Goal: Task Accomplishment & Management: Manage account settings

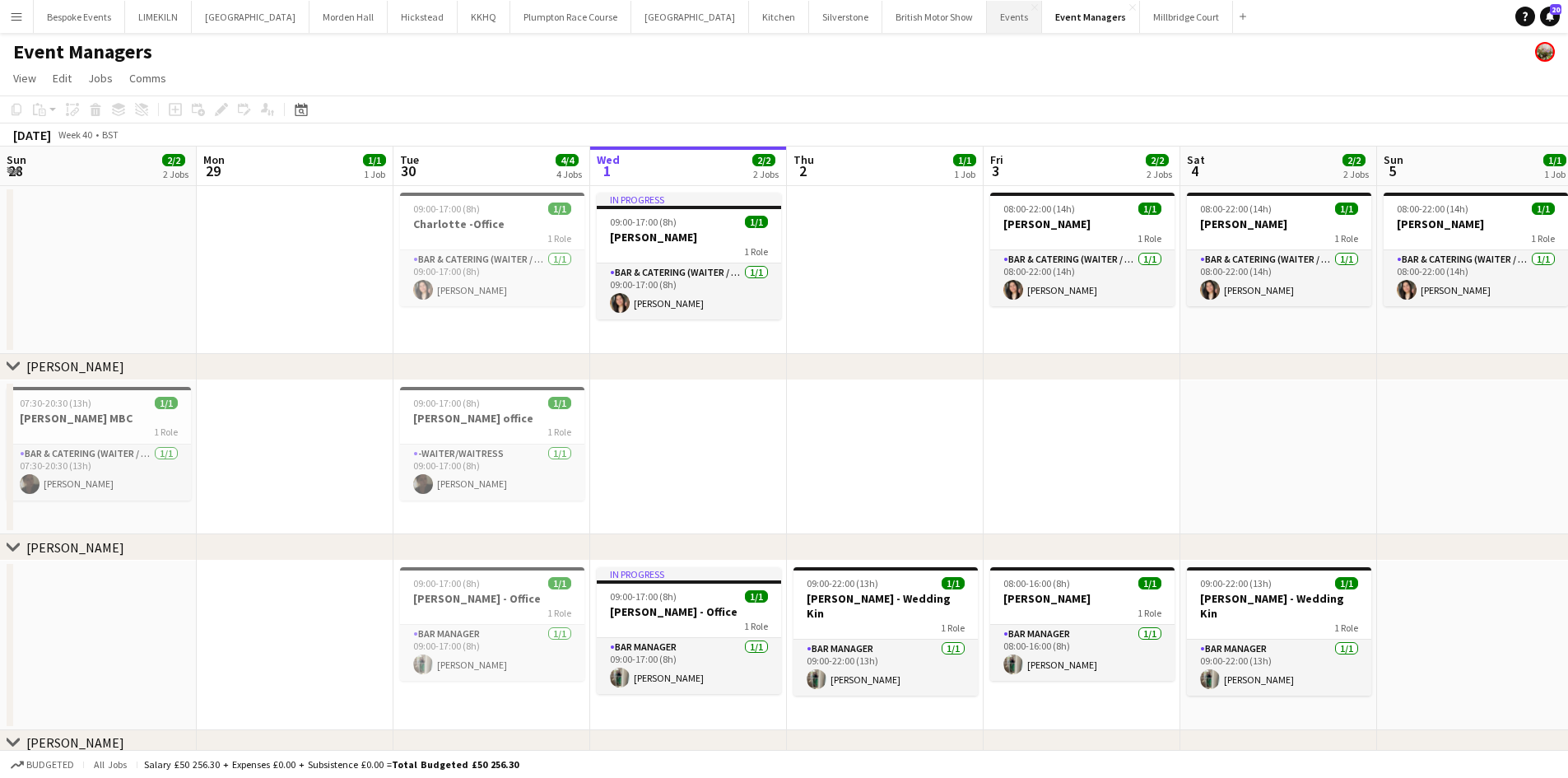
click at [987, 26] on button "Events Close" at bounding box center [1014, 17] width 55 height 32
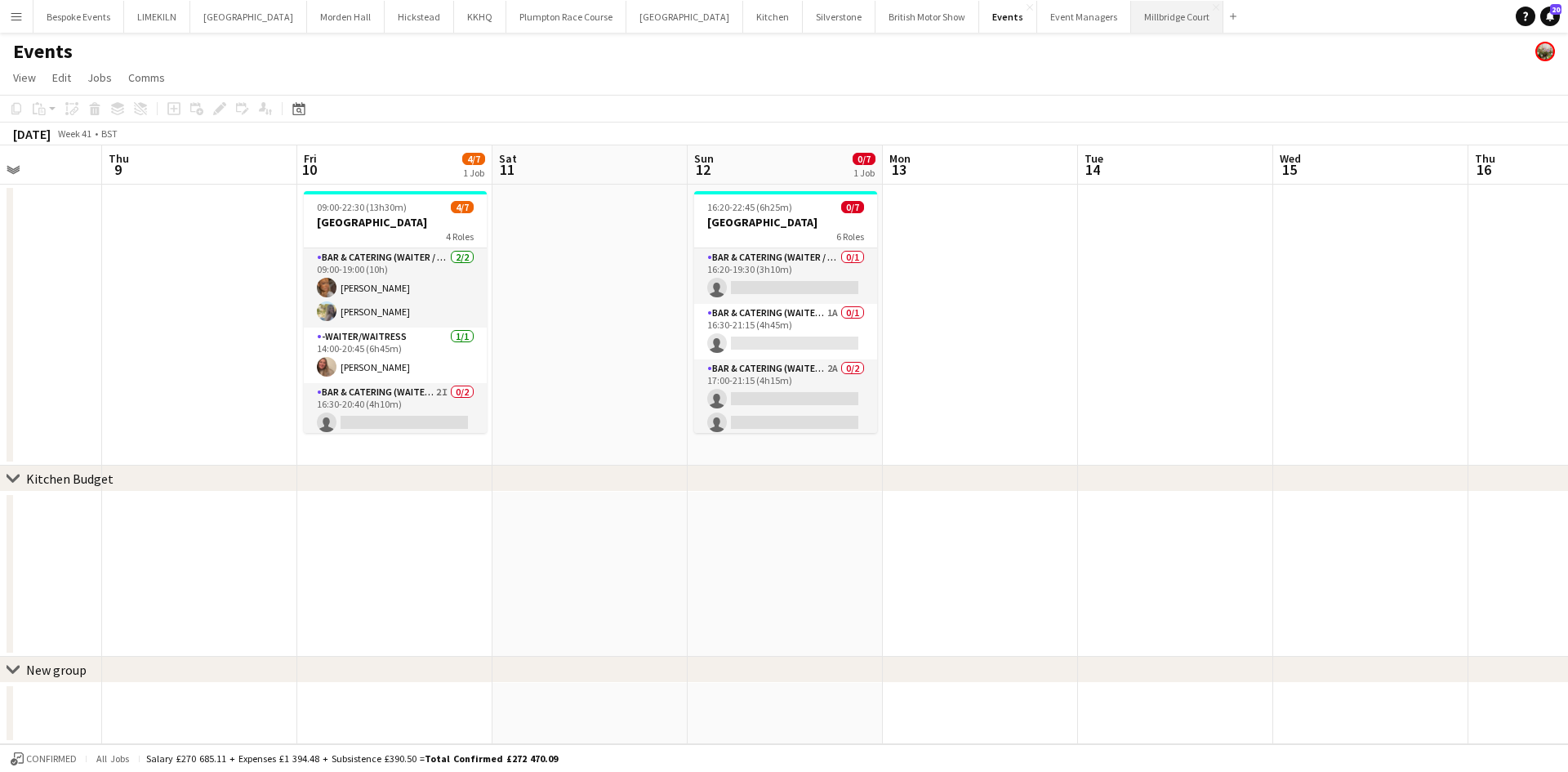
click at [1131, 15] on button "[GEOGRAPHIC_DATA]" at bounding box center [1176, 17] width 92 height 32
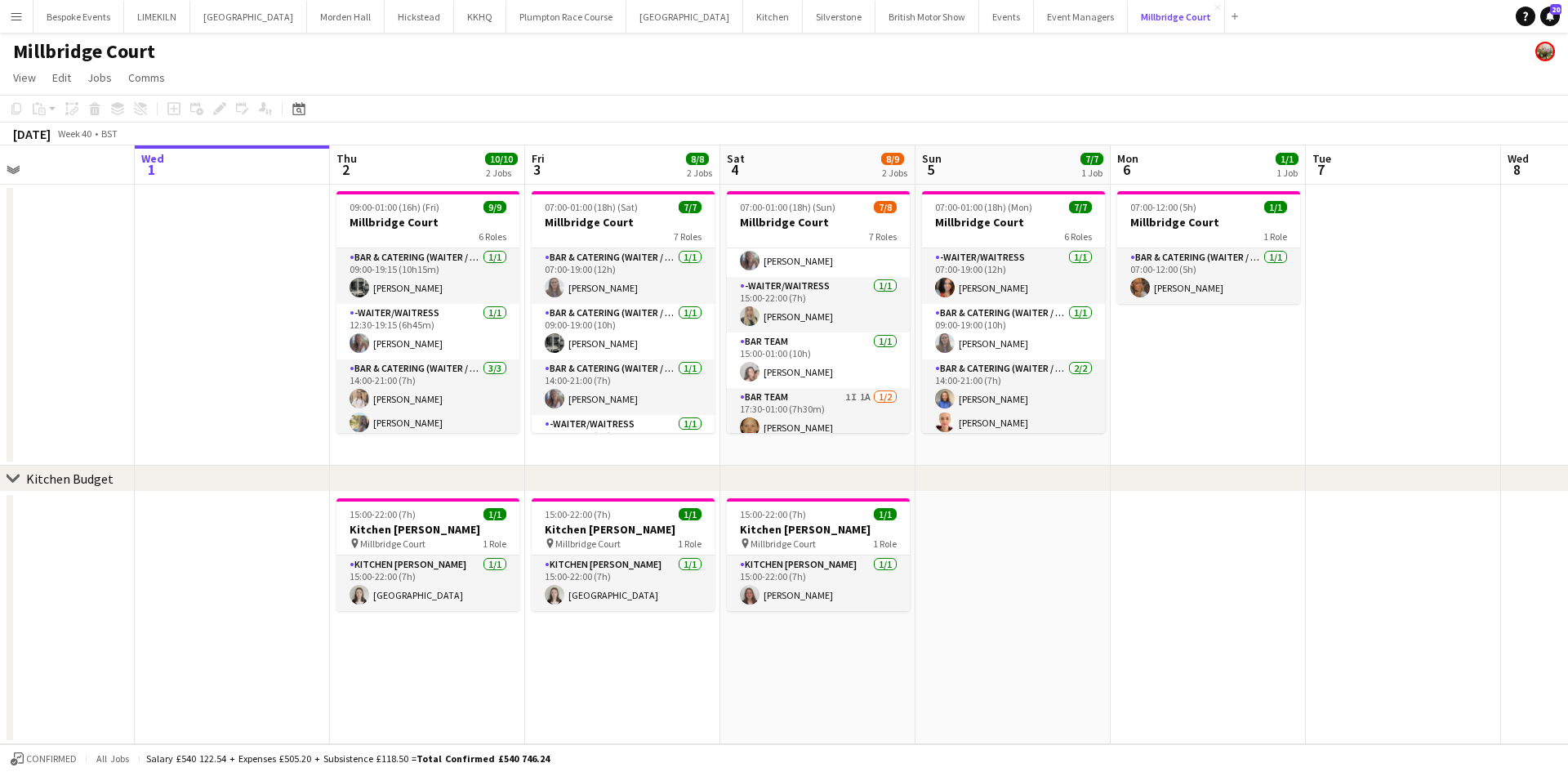
scroll to position [228, 0]
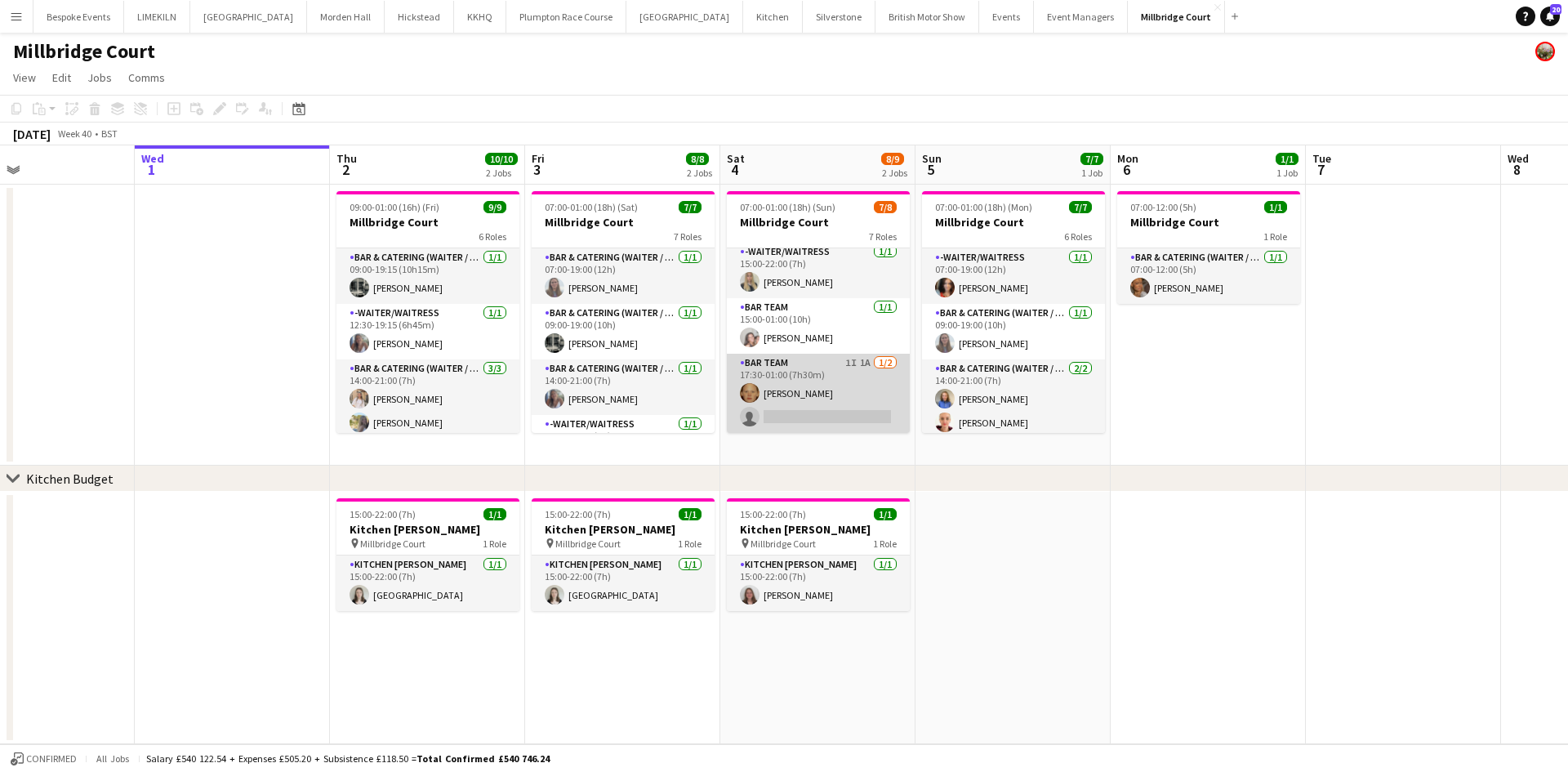
click at [863, 395] on app-card-role "Bar Team 1I 1A [DATE] 17:30-01:00 (7h30m) [PERSON_NAME] single-neutral-actions" at bounding box center [818, 393] width 183 height 79
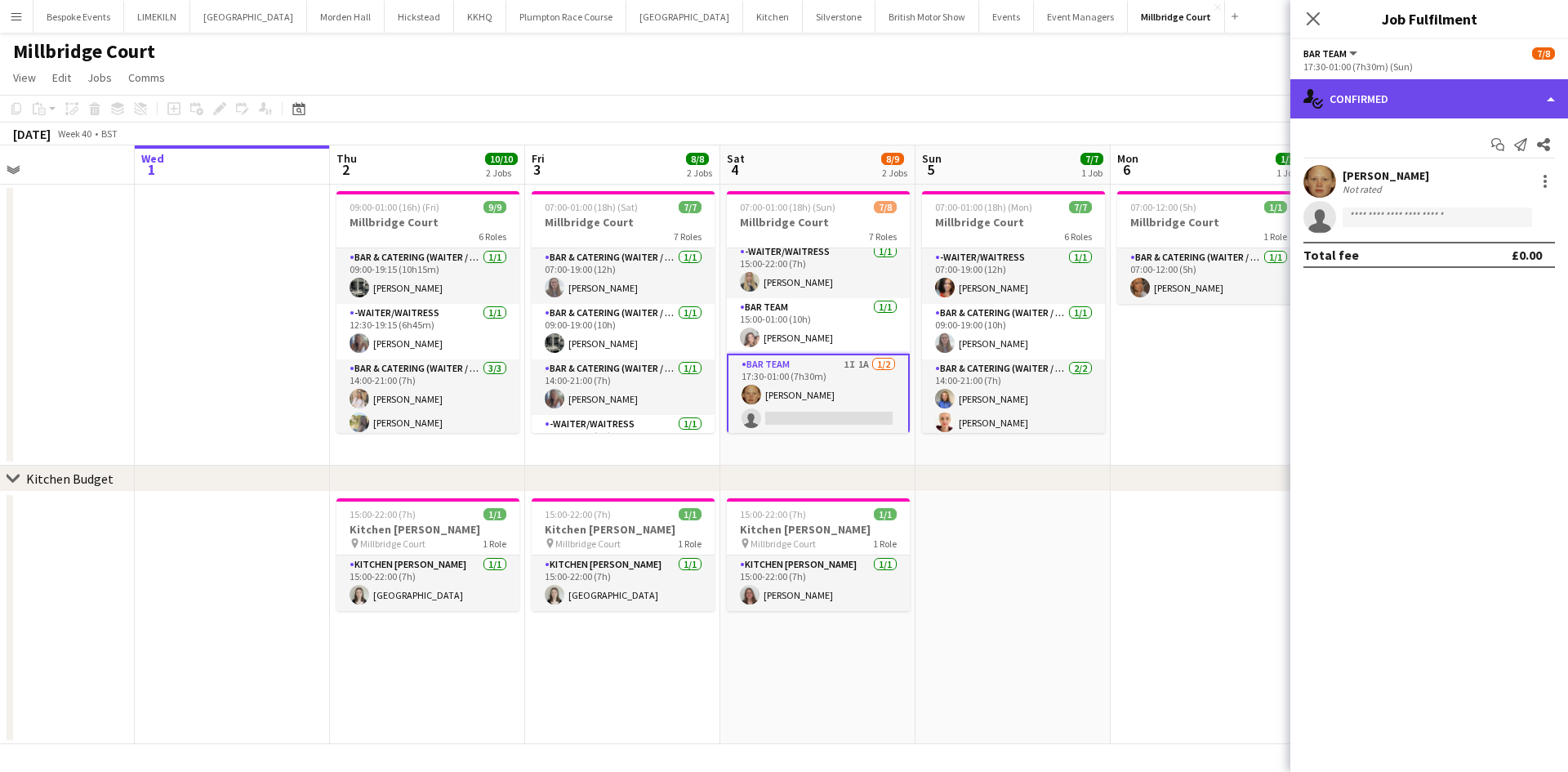
click at [1475, 107] on div "single-neutral-actions-check-2 Confirmed" at bounding box center [1429, 98] width 278 height 39
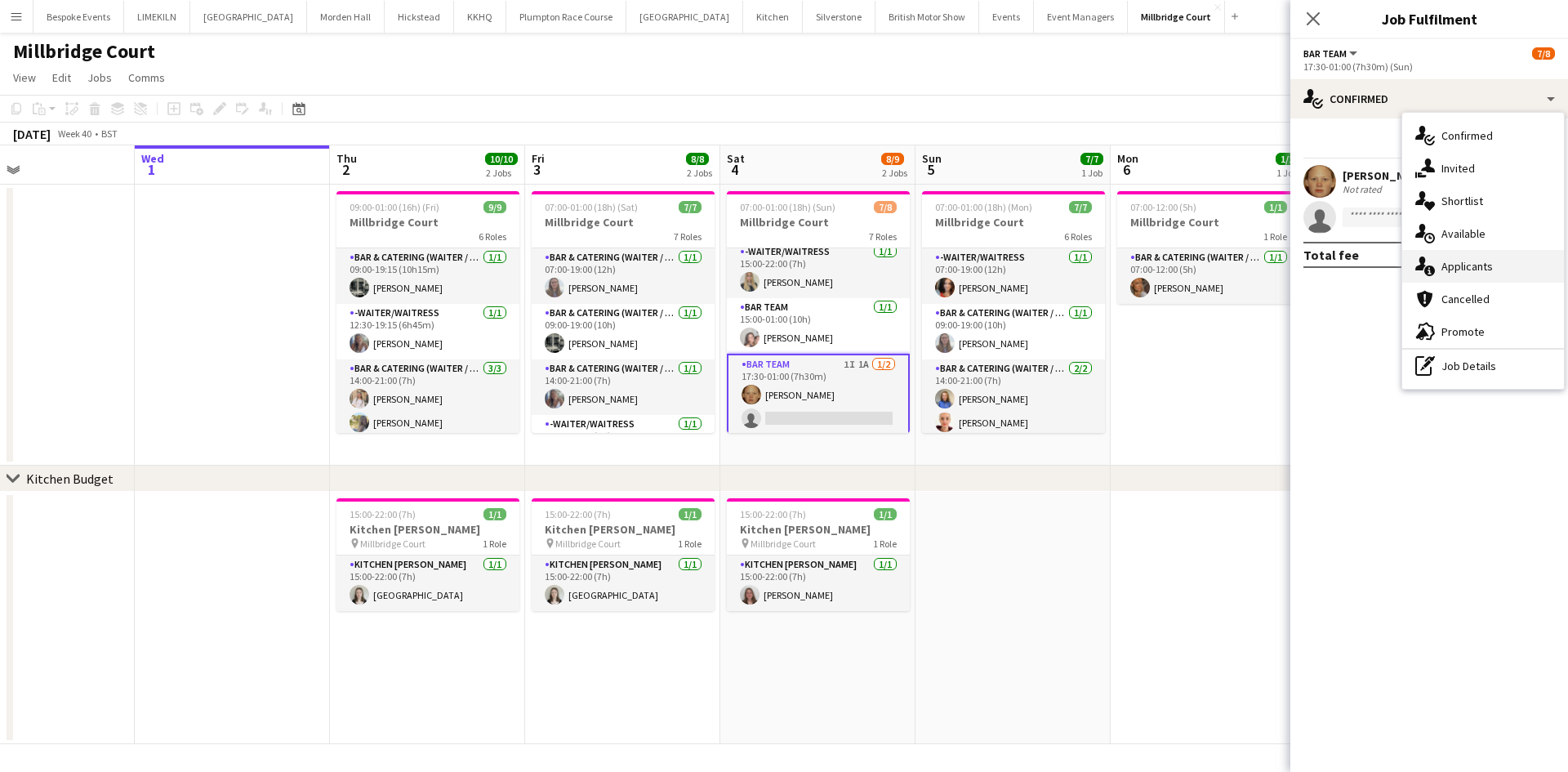
click at [1506, 271] on div "single-neutral-actions-information Applicants" at bounding box center [1483, 266] width 162 height 32
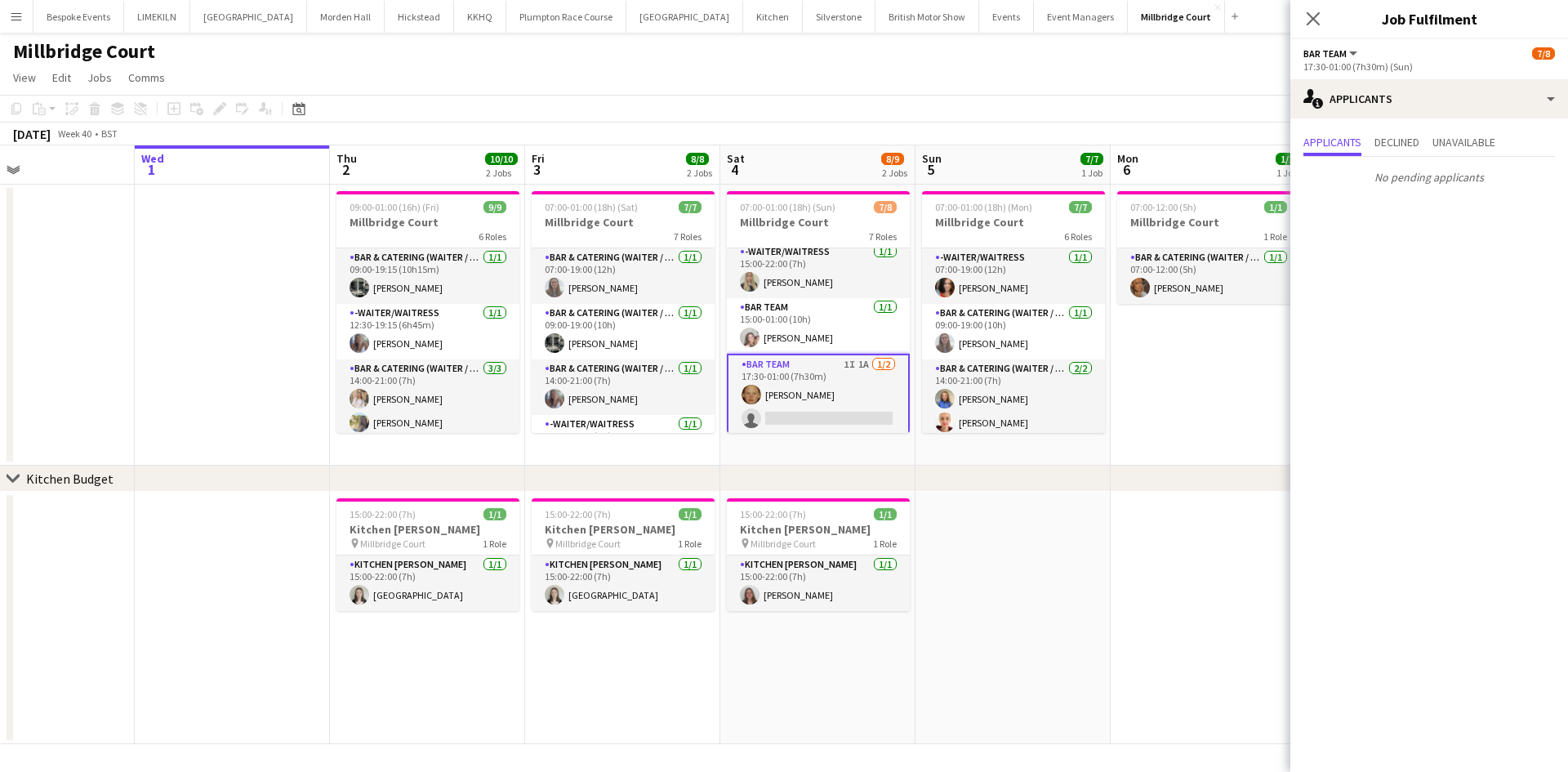
click at [1124, 113] on app-toolbar "Copy Paste Paste Ctrl+V Paste with crew Ctrl+Shift+V Paste linked Job [GEOGRAPH…" at bounding box center [784, 109] width 1568 height 28
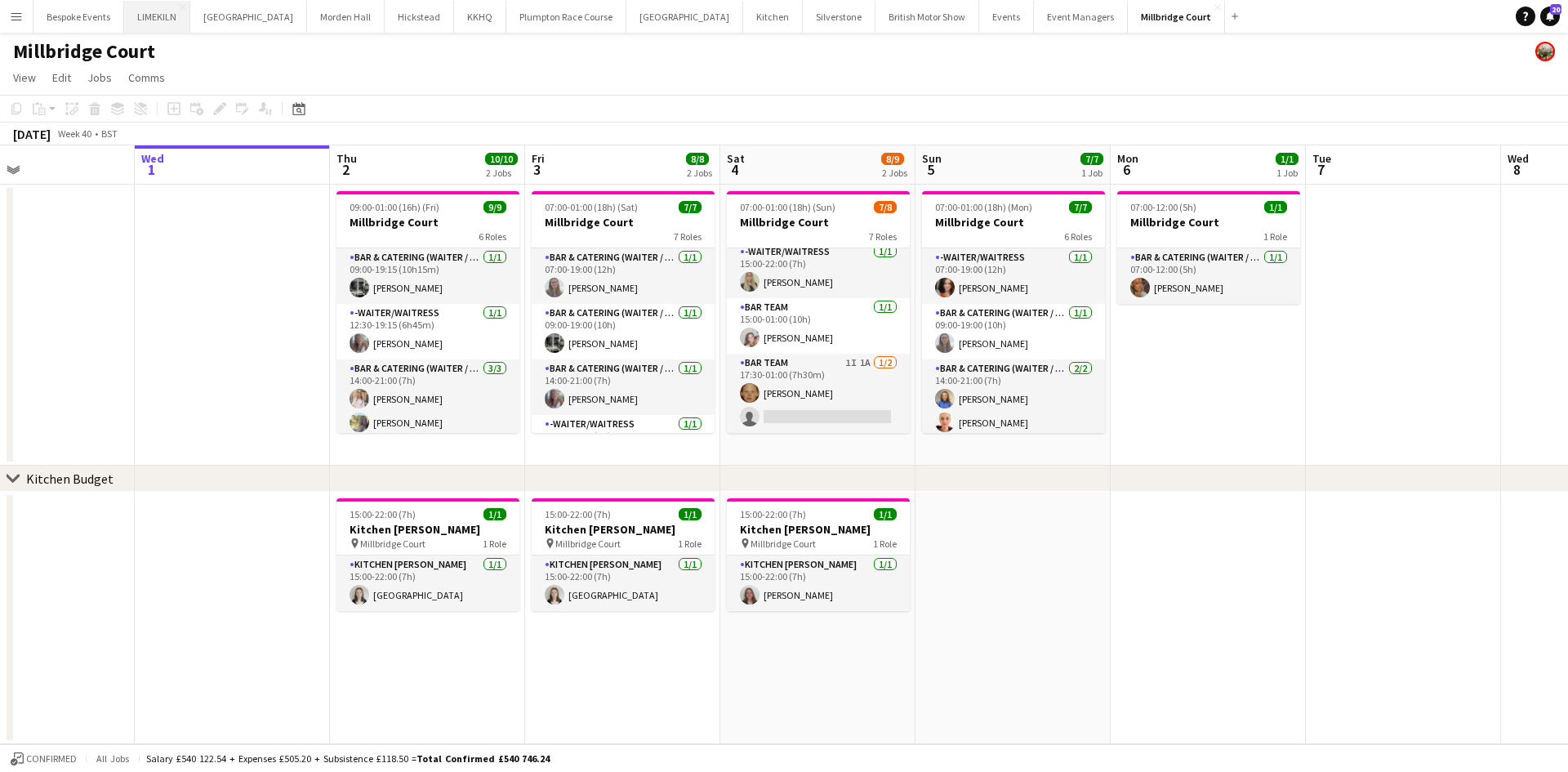
click at [137, 20] on button "LIMEKILN Close" at bounding box center [158, 17] width 67 height 32
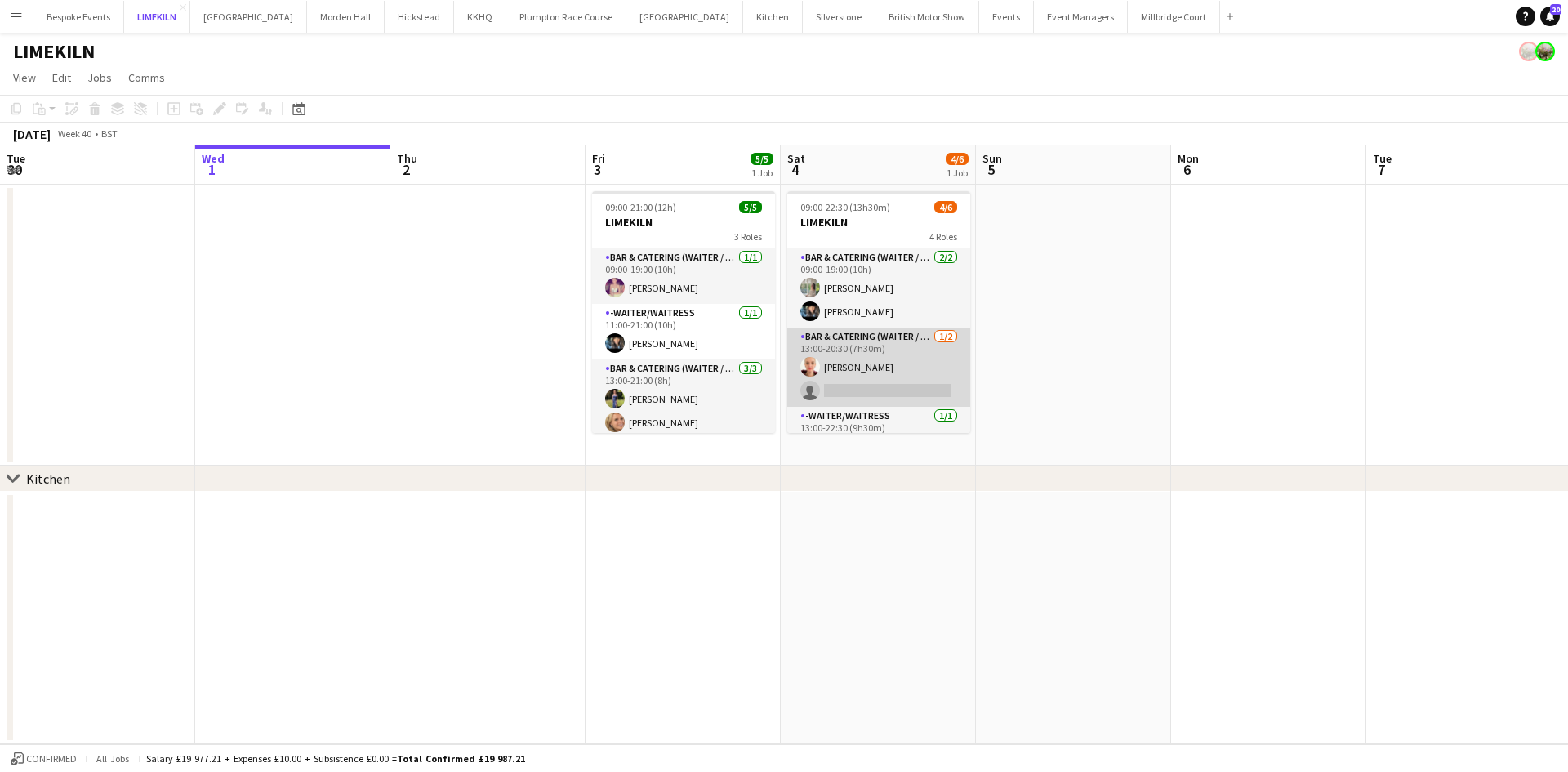
scroll to position [85, 0]
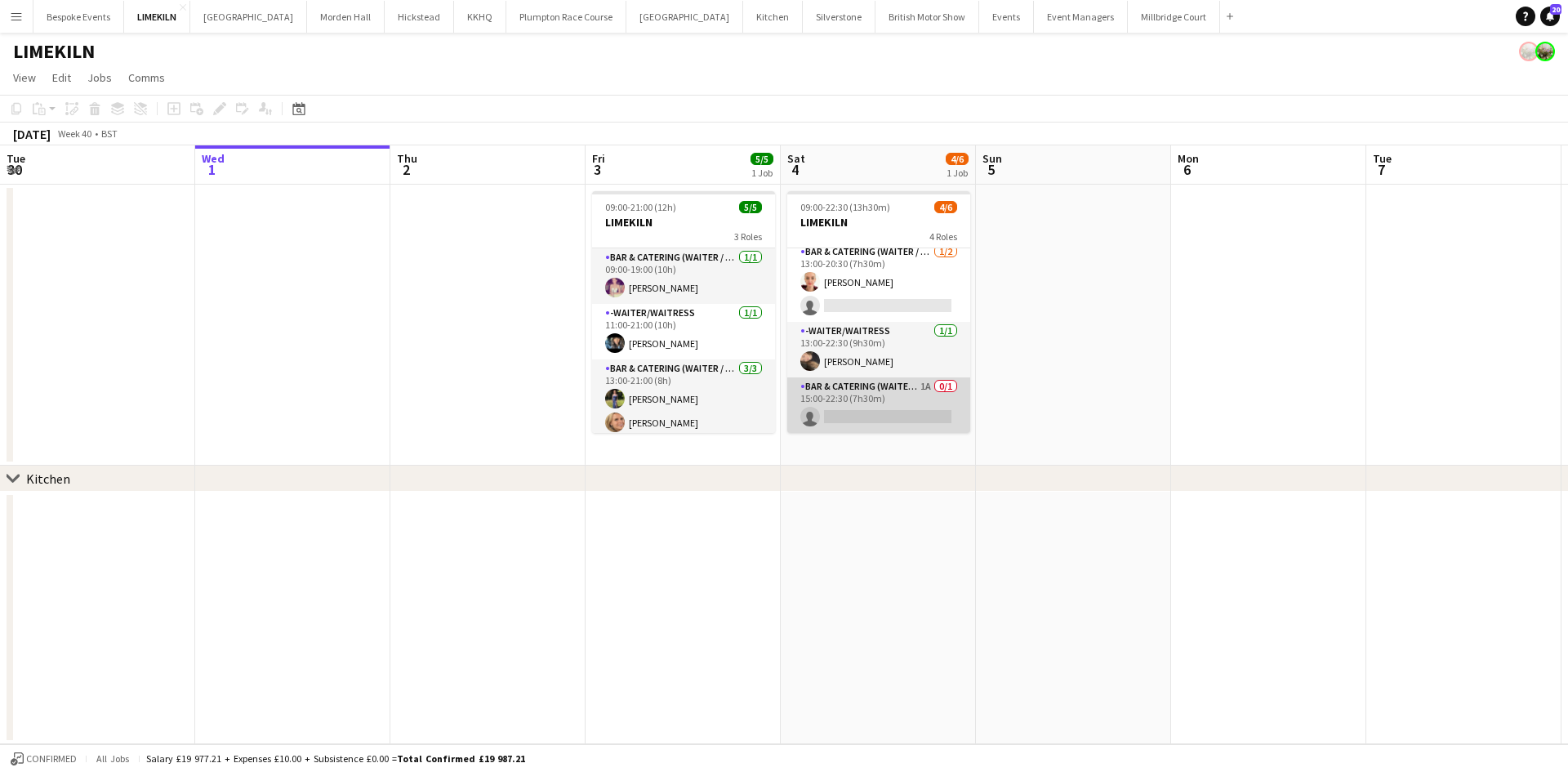
click at [845, 393] on app-card-role "Bar & Catering (Waiter / waitress) 1A 0/1 15:00-22:30 (7h30m) single-neutral-ac…" at bounding box center [879, 405] width 183 height 55
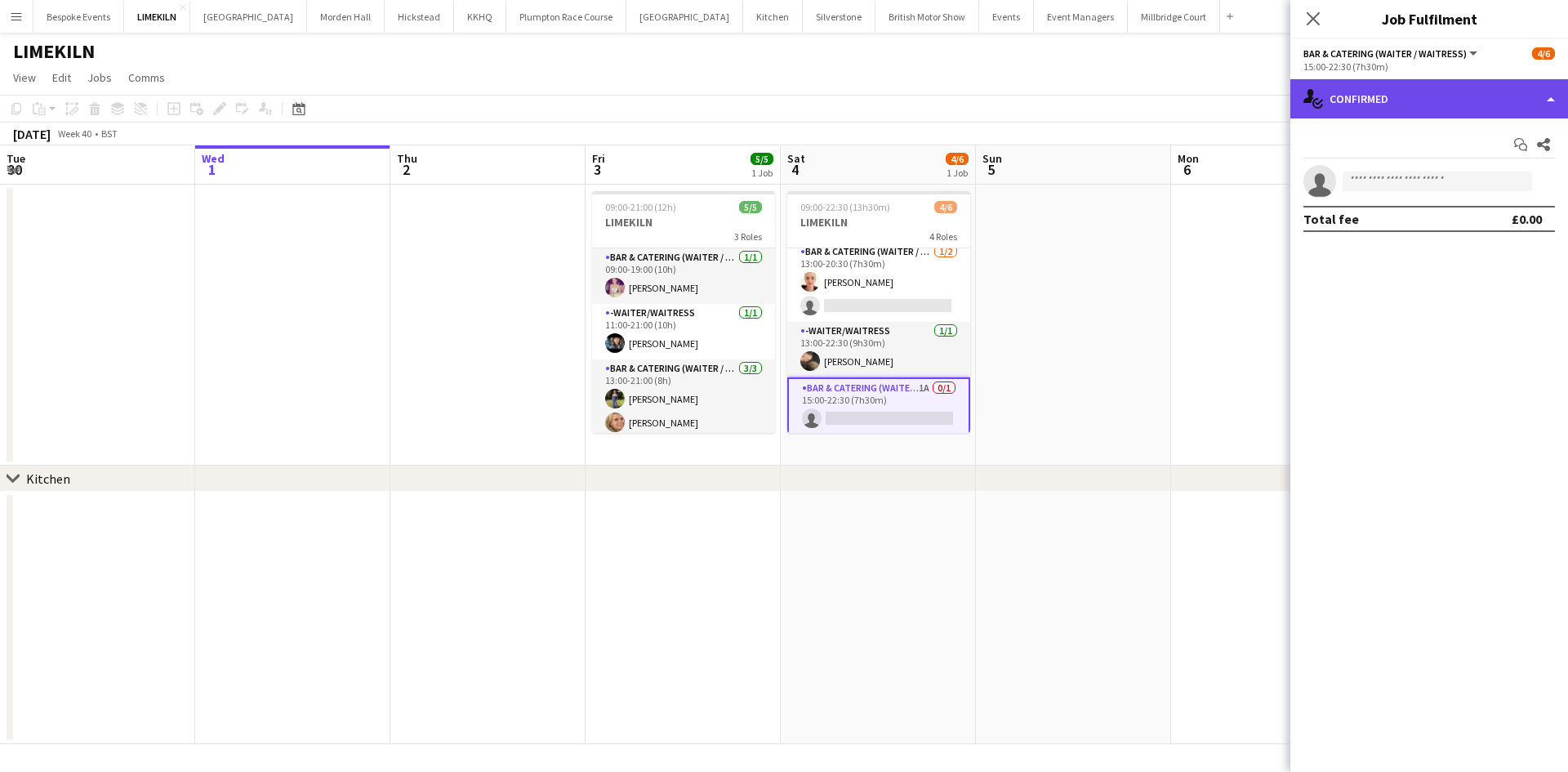
click at [1451, 103] on div "single-neutral-actions-check-2 Confirmed" at bounding box center [1429, 98] width 278 height 39
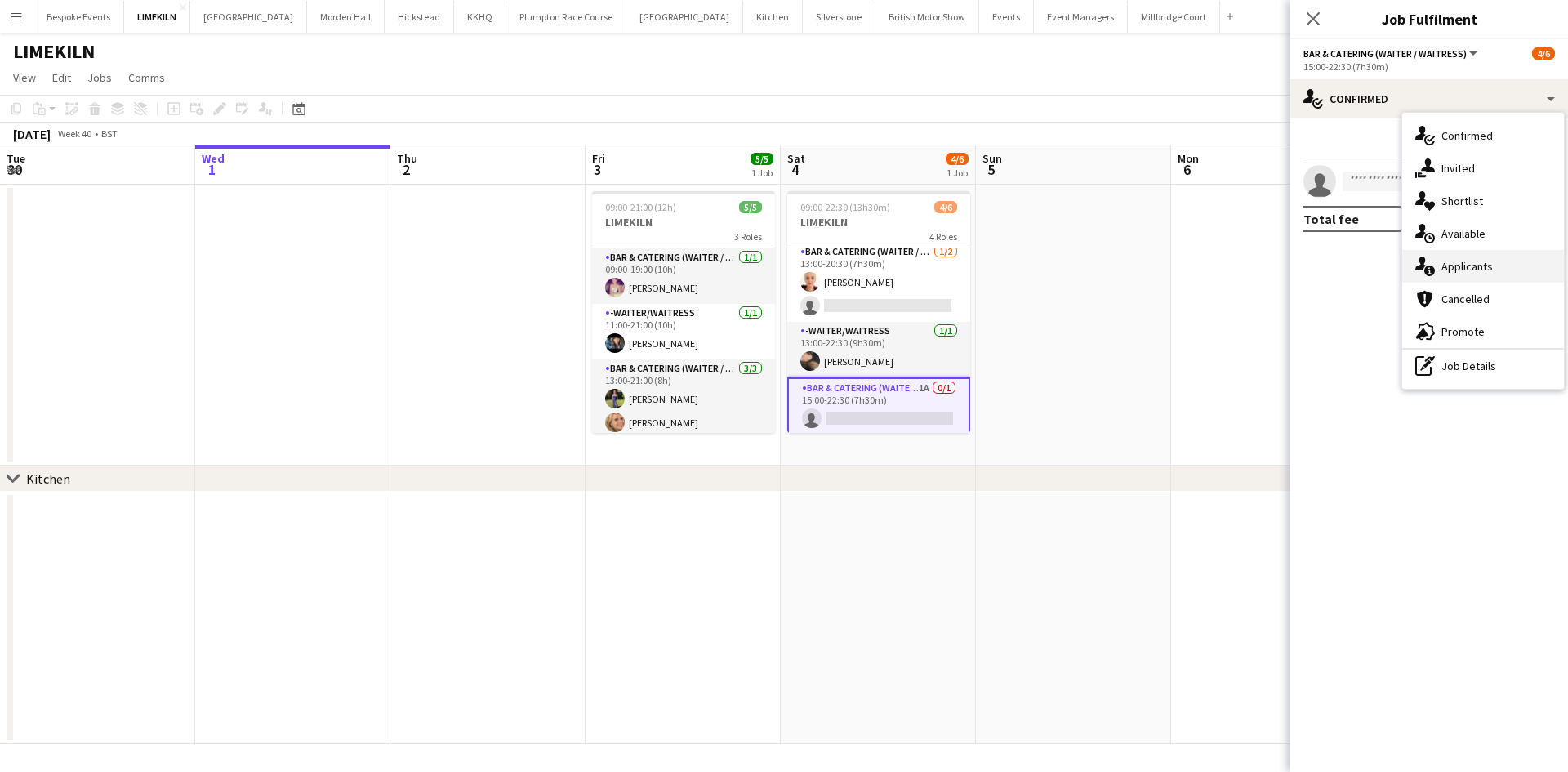
click at [1494, 272] on div "single-neutral-actions-information Applicants" at bounding box center [1483, 266] width 162 height 32
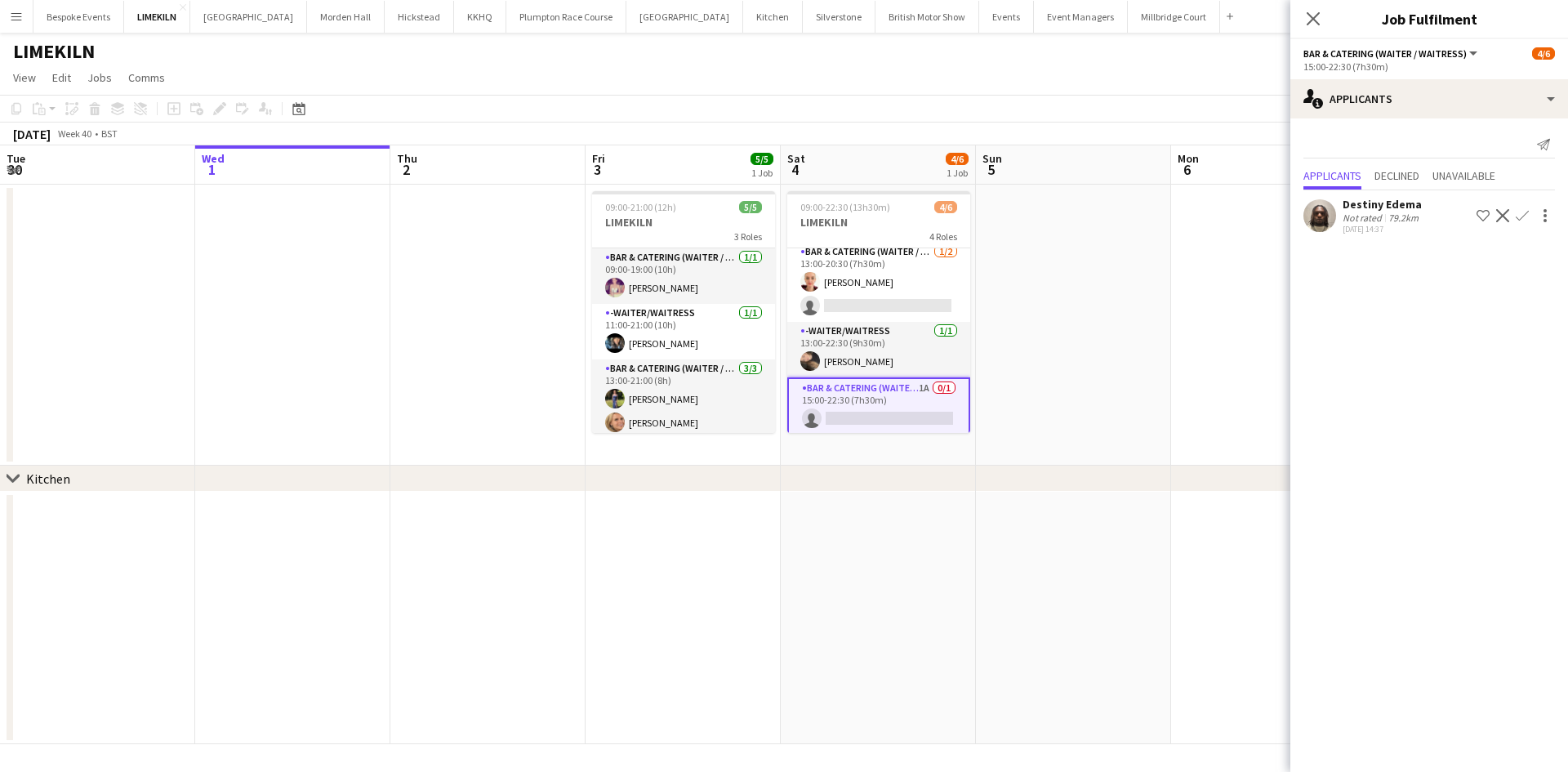
click at [1313, 215] on app-user-avatar at bounding box center [1319, 215] width 32 height 32
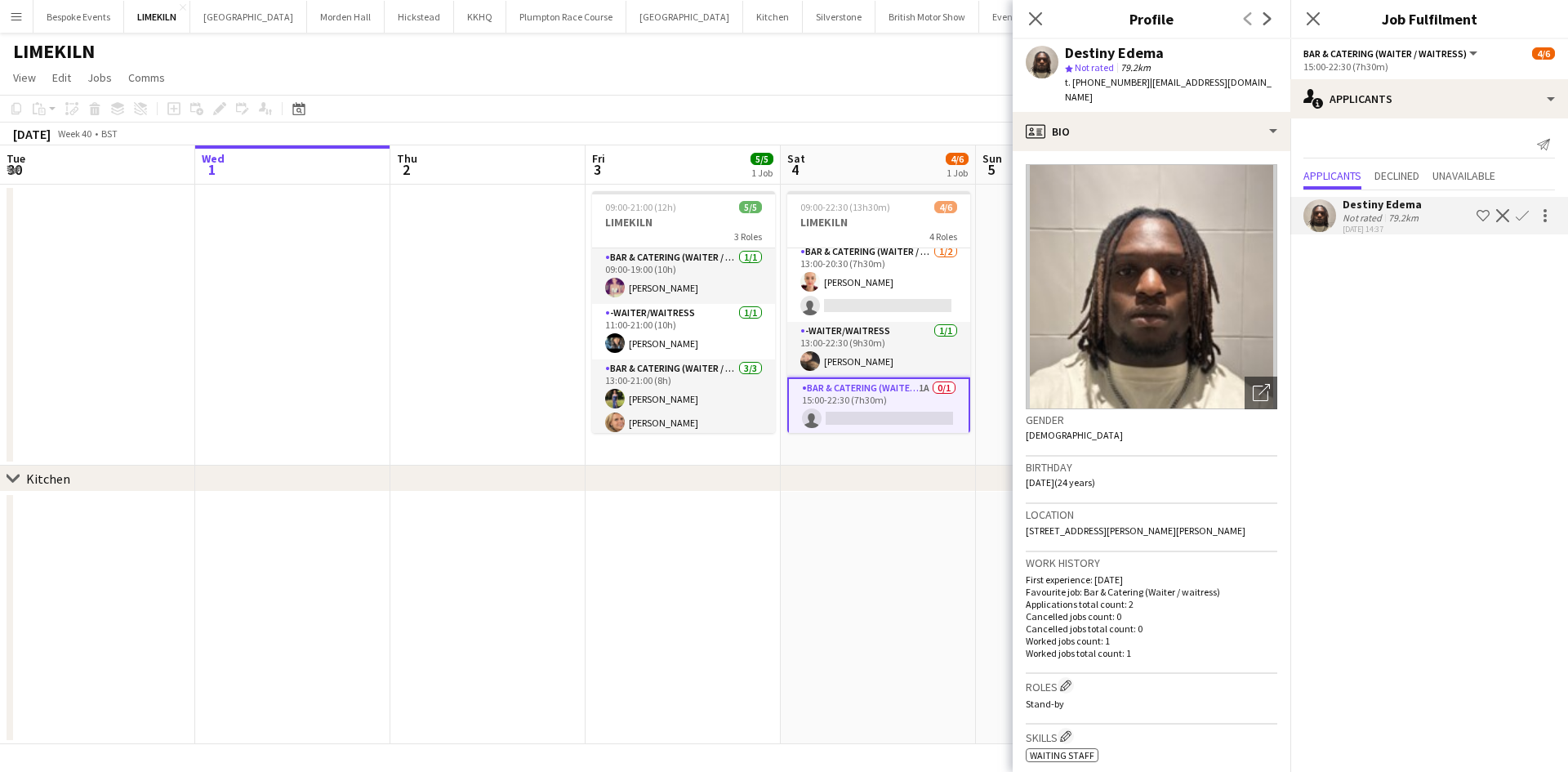
click at [890, 528] on app-date-cell at bounding box center [878, 618] width 195 height 252
